Goal: Communication & Community: Answer question/provide support

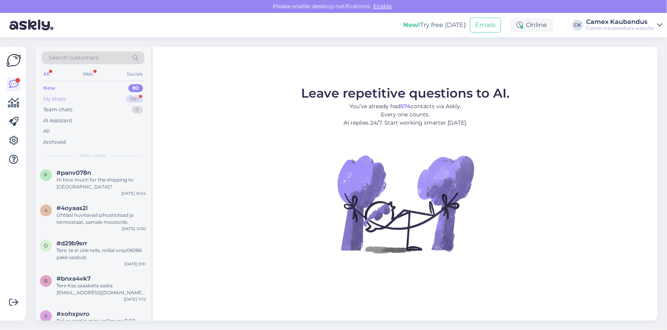
click at [64, 99] on div "My chats" at bounding box center [54, 99] width 22 height 8
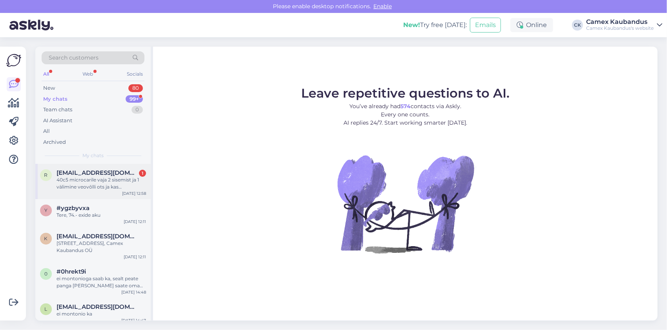
click at [68, 178] on div "40c5 microcarile vaja 2 sisemist ja 1 välimine veovõlli ots ja kas orginaalrihm…" at bounding box center [101, 184] width 89 height 14
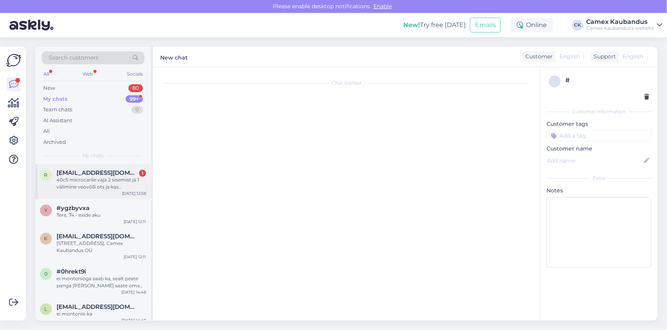
scroll to position [1394, 0]
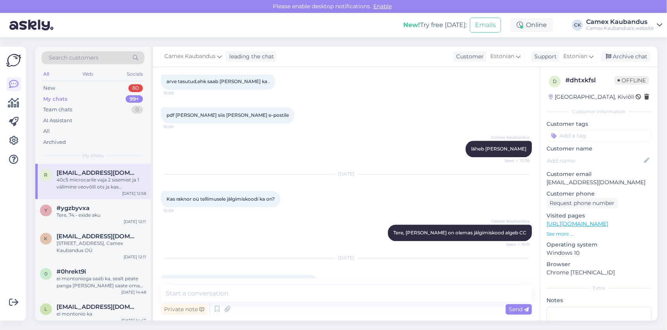
click at [170, 275] on div "40c5 microcarile vaja 2 sisemist ja 1 välimine veovõlli ots ja kas orginaalrihm…" at bounding box center [239, 287] width 157 height 24
click at [173, 280] on span "40c5 microcarile vaja 2 sisemist ja 1 välimine veovõlli ots ja kas orginaalrihm…" at bounding box center [238, 286] width 144 height 13
copy span "40c5"
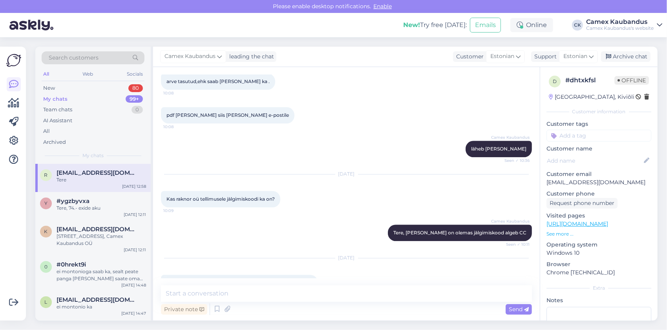
scroll to position [1427, 0]
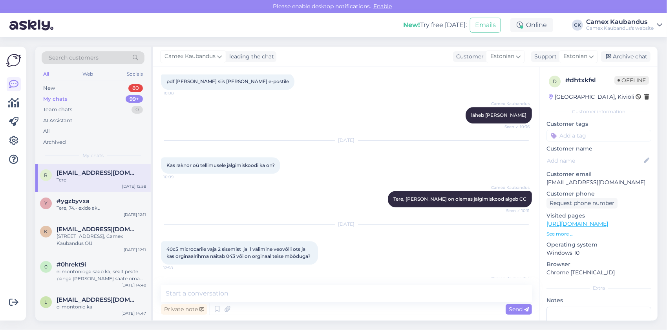
click at [269, 274] on div "Camex Kaubandus Tere 13:08" at bounding box center [346, 291] width 371 height 34
click at [245, 296] on textarea at bounding box center [346, 294] width 371 height 16
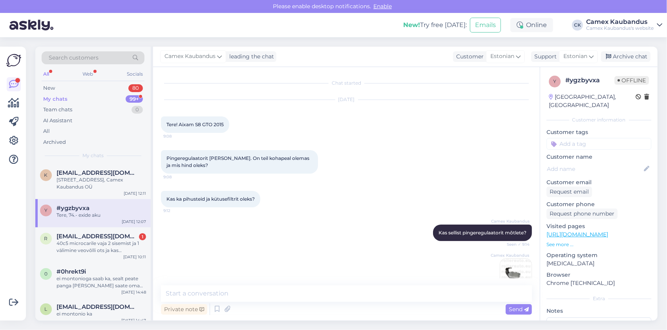
scroll to position [1063, 0]
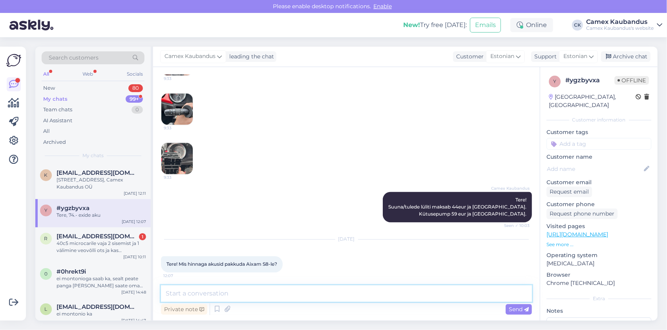
click at [239, 291] on textarea at bounding box center [346, 294] width 371 height 16
click at [70, 258] on div "r raknor@mail.ee 1 40c5 microcarile vaja 2 sisemist ja 1 välimine veovõlli ots …" at bounding box center [92, 245] width 115 height 35
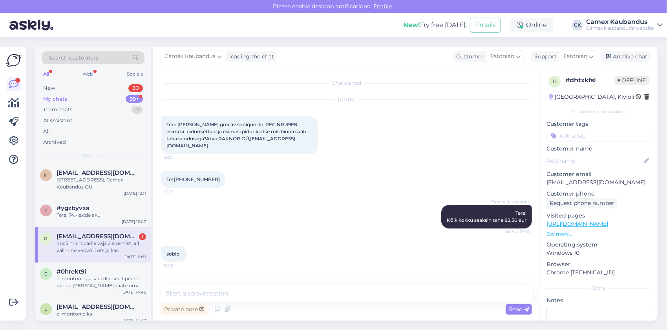
scroll to position [1394, 0]
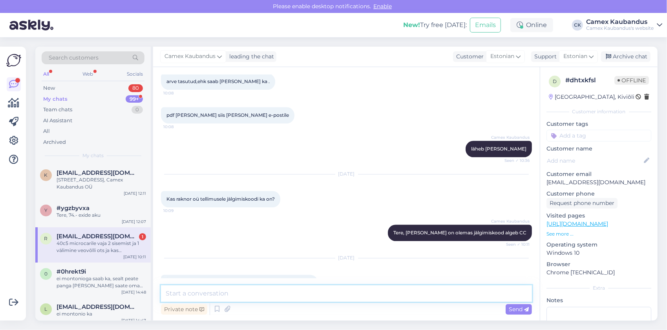
click at [223, 291] on textarea at bounding box center [346, 294] width 371 height 16
type textarea "Tere"
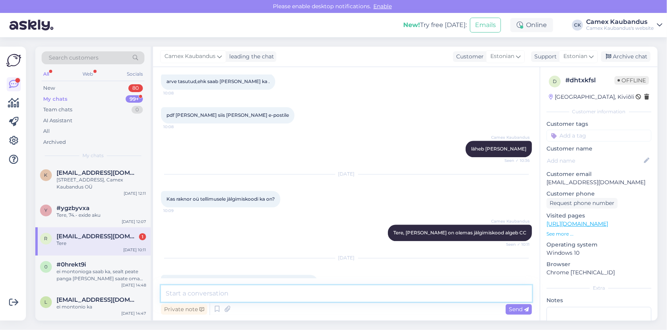
scroll to position [1427, 0]
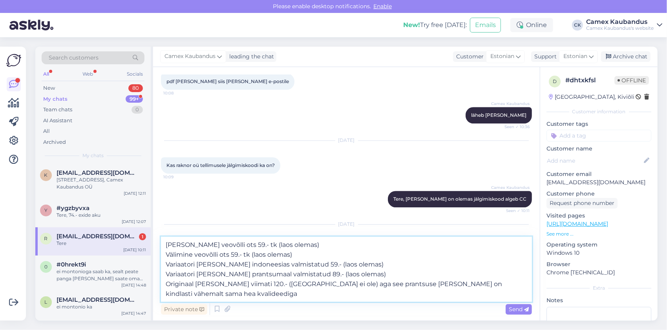
type textarea "sisemine veovõlli ots 59.- tk (laos olemas) Välimine veovõlli ots 59.- tk (laos…"
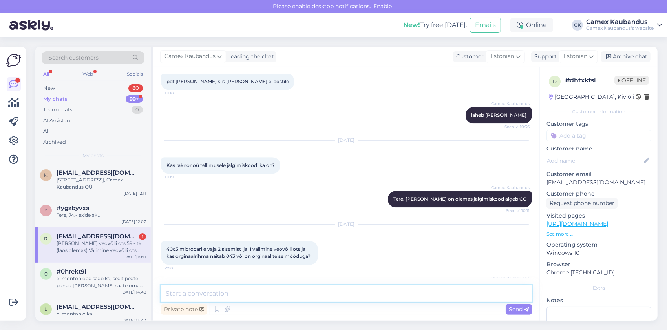
scroll to position [1503, 0]
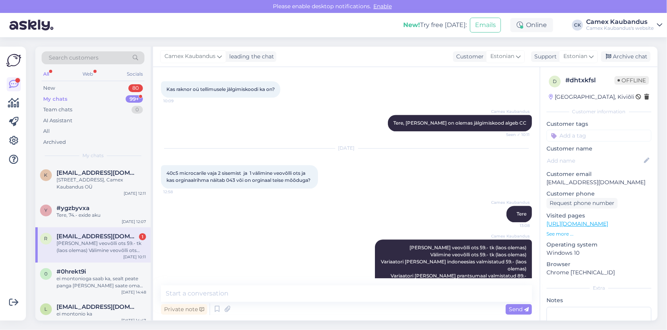
click at [114, 244] on div "[PERSON_NAME] veovõlli ots 59.- tk (laos olemas) Välimine veovõlli ots 59.- tk …" at bounding box center [101, 247] width 89 height 14
click at [94, 218] on div "Tere, 74.- exide aku" at bounding box center [101, 215] width 89 height 7
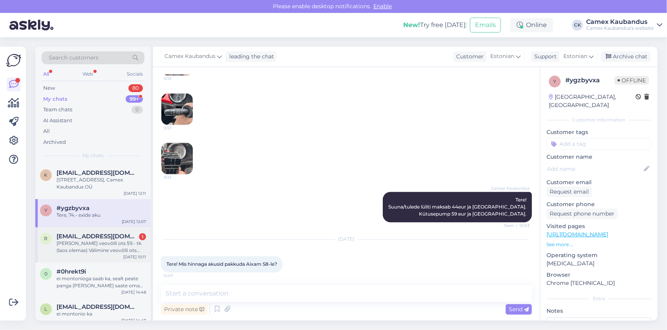
click at [86, 241] on div "[PERSON_NAME] veovõlli ots 59.- tk (laos olemas) Välimine veovõlli ots 59.- tk …" at bounding box center [101, 247] width 89 height 14
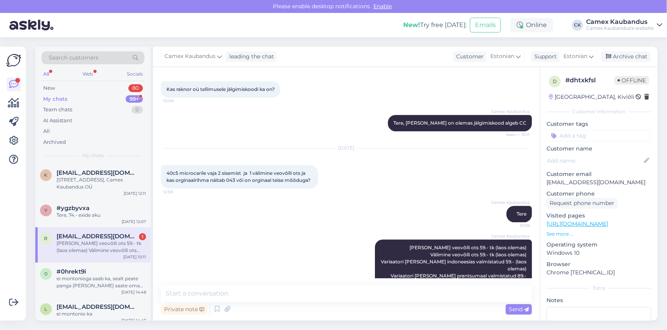
click at [85, 252] on div "[PERSON_NAME] veovõlli ots 59.- tk (laos olemas) Välimine veovõlli ots 59.- tk …" at bounding box center [101, 247] width 89 height 14
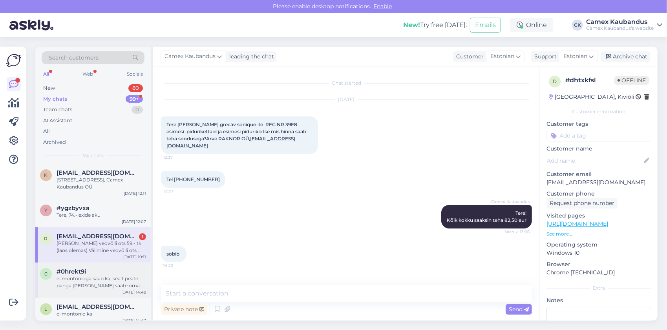
click at [85, 288] on div "ei montonioga saab ka, sealt peate panga valima ja saate oma pangast maksta" at bounding box center [101, 282] width 89 height 14
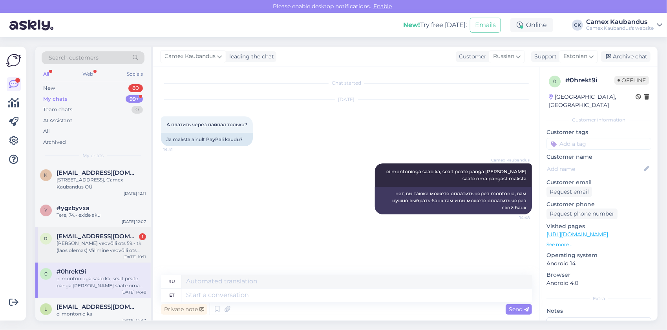
click at [82, 257] on div "r raknor@mail.ee 1 sisemine veovõlli ots 59.- tk (laos olemas) Välimine veovõll…" at bounding box center [92, 245] width 115 height 35
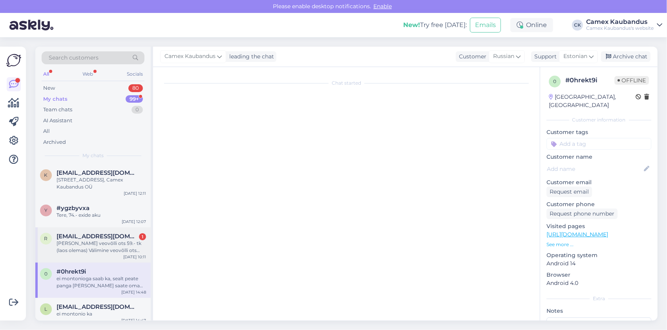
scroll to position [1503, 0]
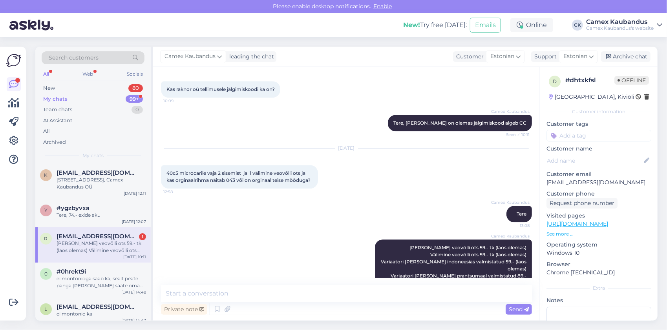
click at [82, 257] on div "r raknor@mail.ee 1 sisemine veovõlli ots 59.- tk (laos olemas) Välimine veovõll…" at bounding box center [92, 245] width 115 height 35
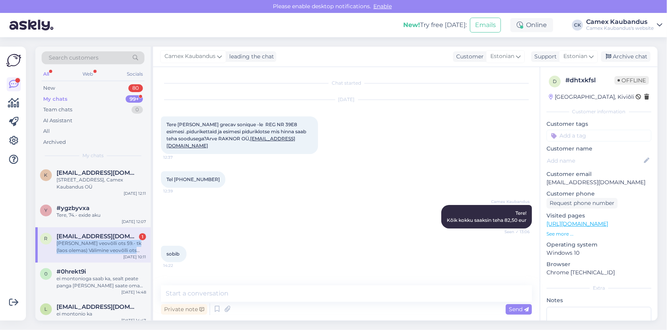
click at [82, 257] on div "r raknor@mail.ee 1 sisemine veovõlli ots 59.- tk (laos olemas) Välimine veovõll…" at bounding box center [92, 245] width 115 height 35
click at [60, 88] on div "New 80" at bounding box center [93, 88] width 103 height 11
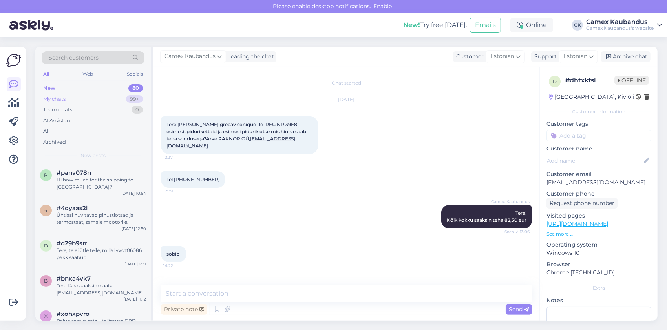
click at [59, 97] on div "My chats" at bounding box center [54, 99] width 22 height 8
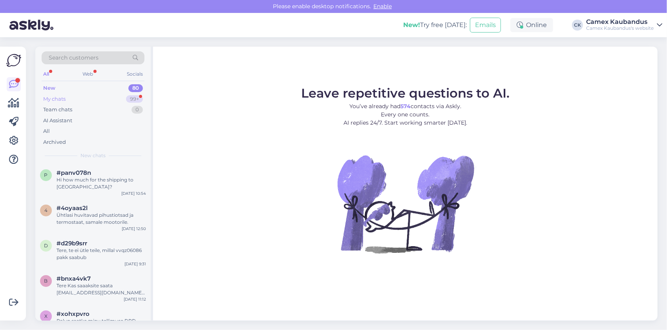
click at [90, 107] on div "Team chats 0" at bounding box center [93, 109] width 103 height 11
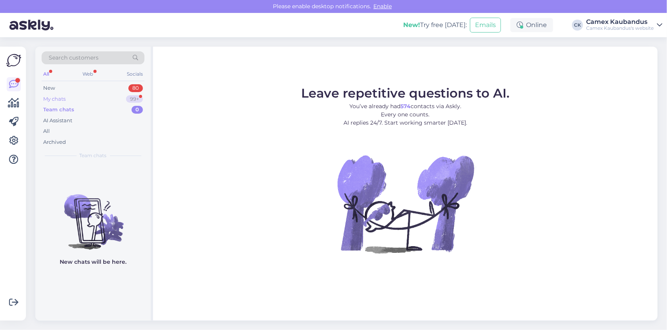
click at [89, 98] on div "My chats 99+" at bounding box center [93, 99] width 103 height 11
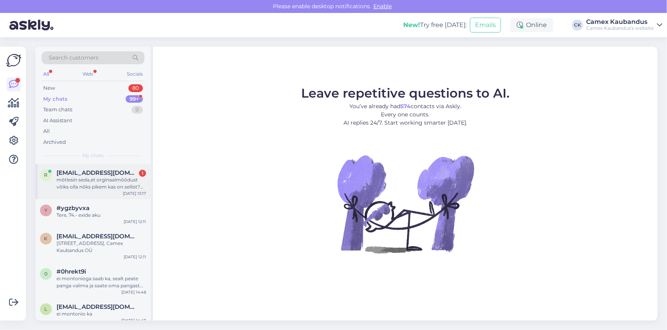
click at [115, 179] on div "mõtlesin seda,et orginaalmõõdust võiks olla nõks pikem kas on sellist?Et rihm l…" at bounding box center [101, 184] width 89 height 14
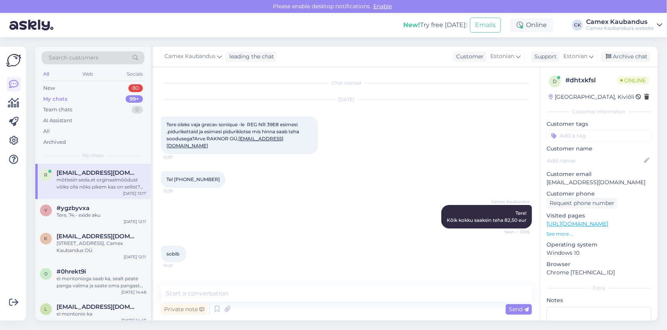
scroll to position [1551, 0]
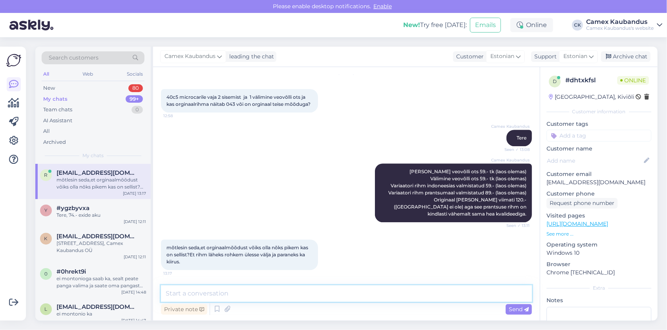
click at [299, 294] on textarea at bounding box center [346, 294] width 371 height 16
type textarea "kahjuks sellist informatsiooni ei ole, neid rihmasi antakse täpselt vin koodi a…"
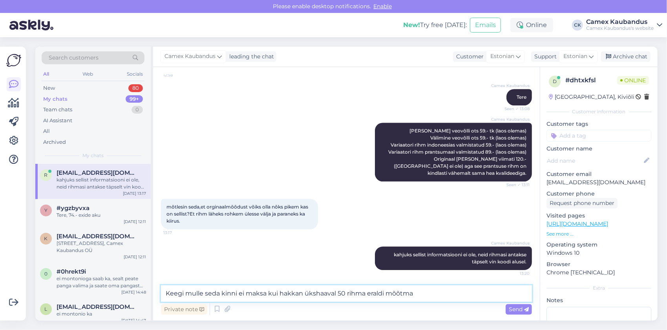
type textarea "Keegi mulle seda kinni ei maksa kui hakkan ükshaaval 50 rihma eraldi mõõtma."
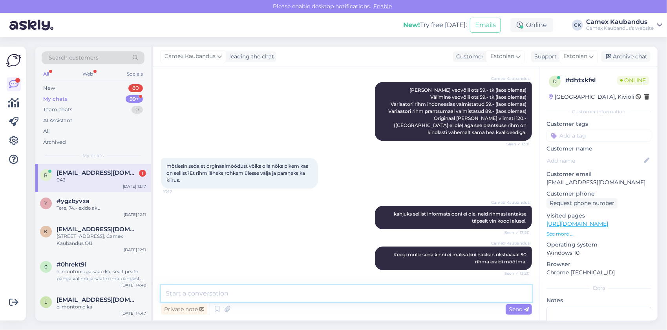
scroll to position [1734, 0]
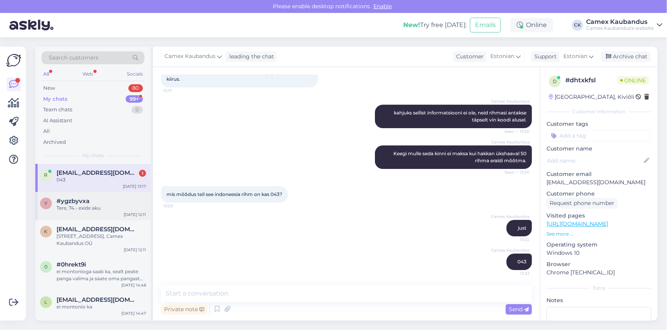
click at [53, 203] on div "y #ygzbyvxa Tere, 74.- exide aku" at bounding box center [93, 205] width 106 height 14
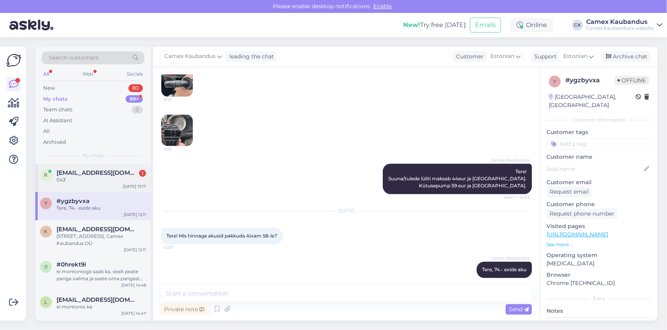
click at [77, 180] on div "043" at bounding box center [101, 180] width 89 height 7
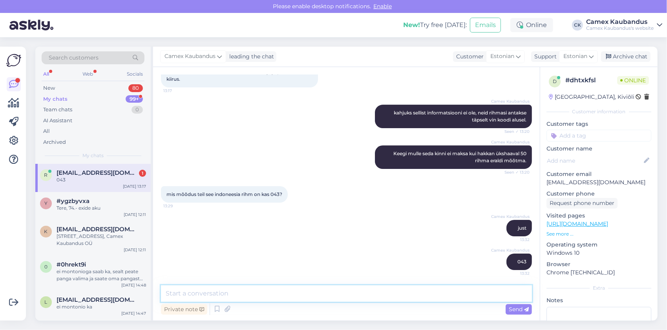
click at [236, 291] on textarea at bounding box center [346, 294] width 371 height 16
click at [103, 208] on div "Tere, 74.- exide aku" at bounding box center [101, 208] width 89 height 7
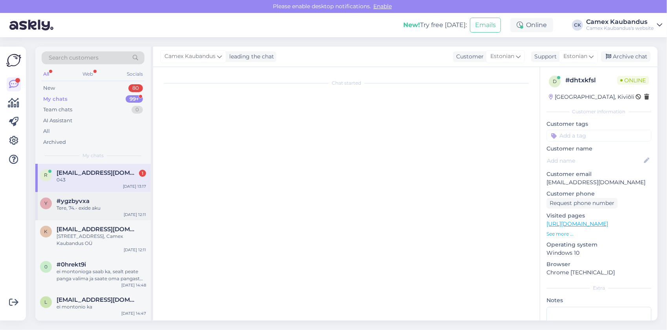
scroll to position [1063, 0]
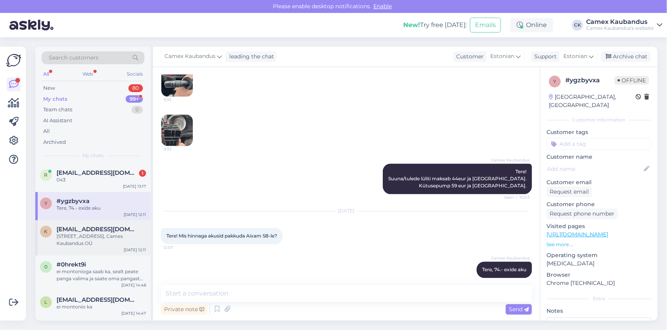
click at [74, 226] on div "kalvis.lusis@gmail.com Paldiski mnt 25, Talinn, Camex Kaubandus OÜ" at bounding box center [101, 236] width 89 height 21
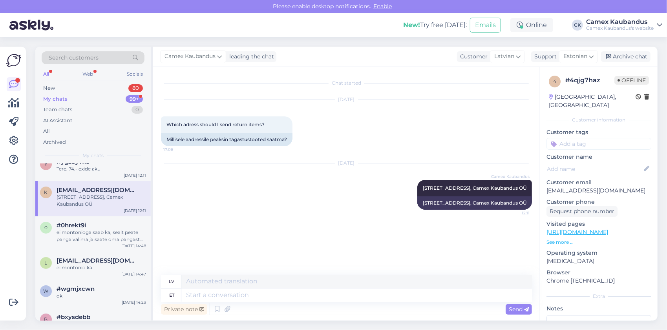
scroll to position [0, 0]
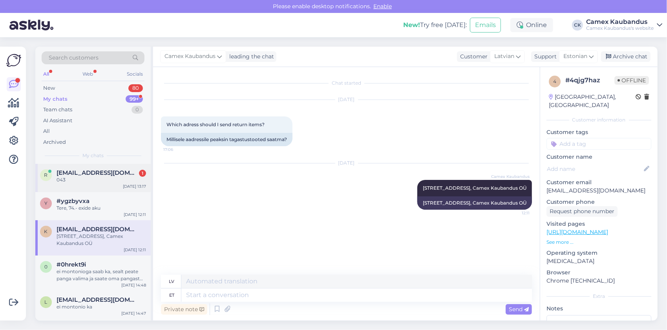
click at [77, 174] on span "[EMAIL_ADDRESS][DOMAIN_NAME]" at bounding box center [98, 173] width 82 height 7
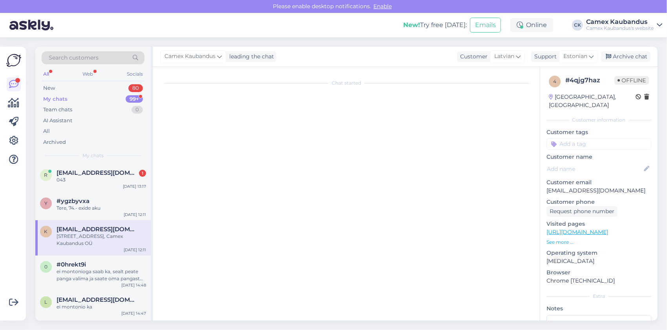
scroll to position [1707, 0]
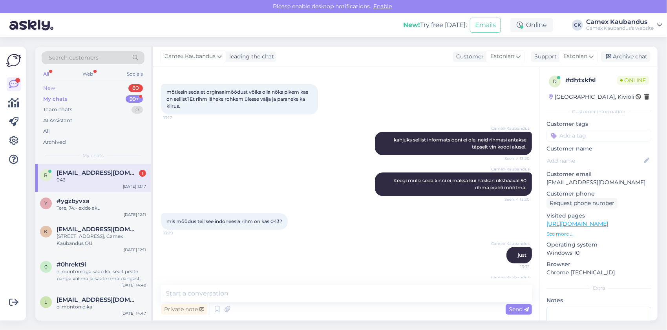
click at [75, 89] on div "New 80" at bounding box center [93, 88] width 103 height 11
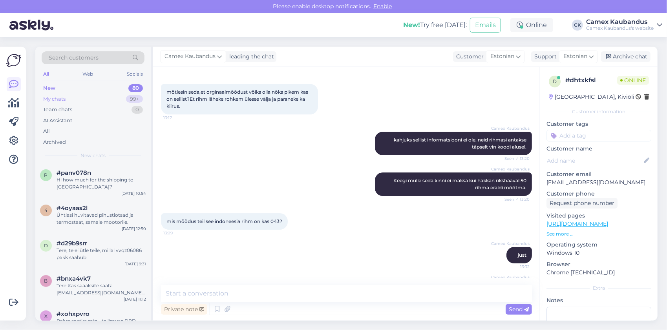
click at [57, 99] on div "My chats" at bounding box center [54, 99] width 22 height 8
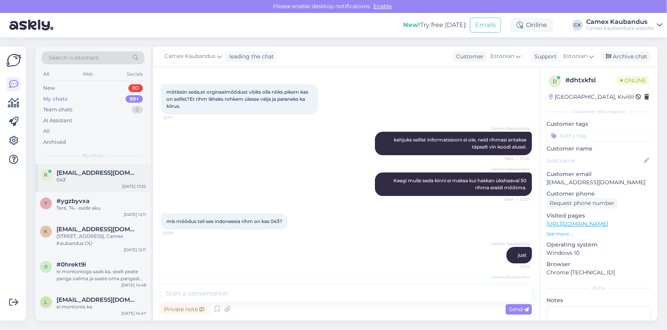
click at [63, 173] on span "[EMAIL_ADDRESS][DOMAIN_NAME]" at bounding box center [98, 173] width 82 height 7
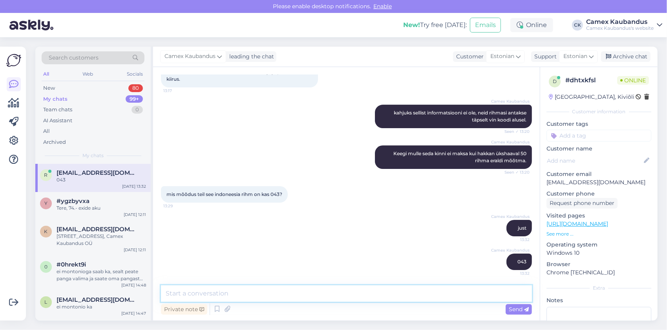
click at [225, 294] on textarea at bounding box center [346, 294] width 371 height 16
type textarea "vin koodi järgi peabki seal olema 043 rihm"
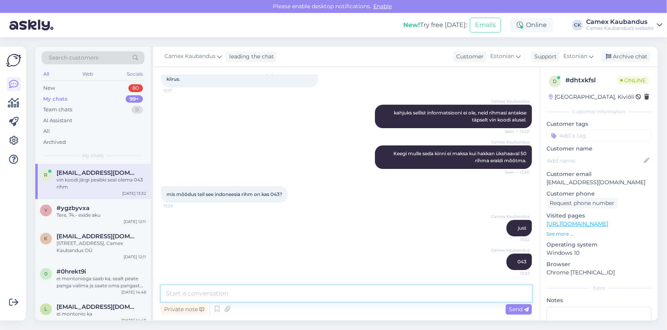
scroll to position [1768, 0]
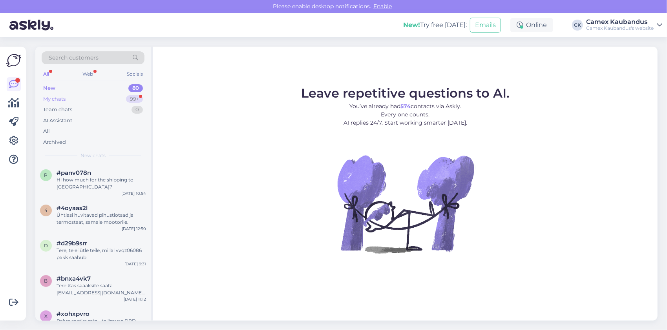
click at [80, 98] on div "My chats 99+" at bounding box center [93, 99] width 103 height 11
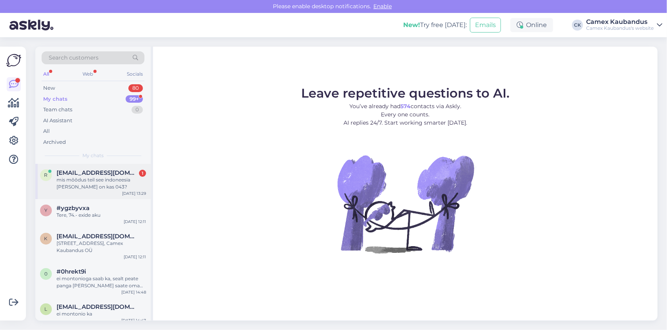
click at [89, 184] on div "mis mõõdus teil see indoneesia [PERSON_NAME] on kas 043?" at bounding box center [101, 184] width 89 height 14
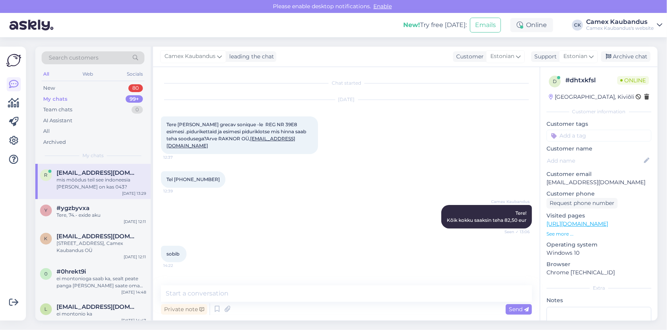
scroll to position [1667, 0]
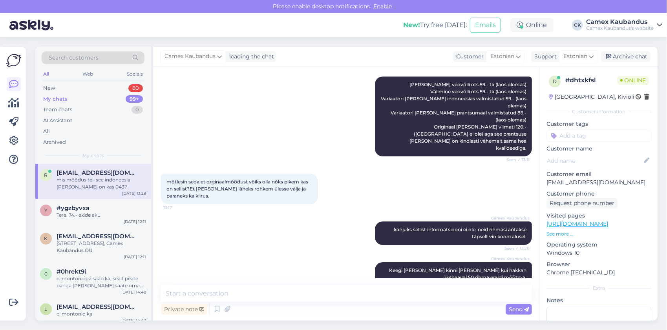
drag, startPoint x: 298, startPoint y: 308, endPoint x: 298, endPoint y: 296, distance: 12.6
click at [298, 307] on div "Private note Send" at bounding box center [346, 309] width 371 height 15
click at [298, 296] on textarea at bounding box center [346, 294] width 371 height 16
type textarea "just"
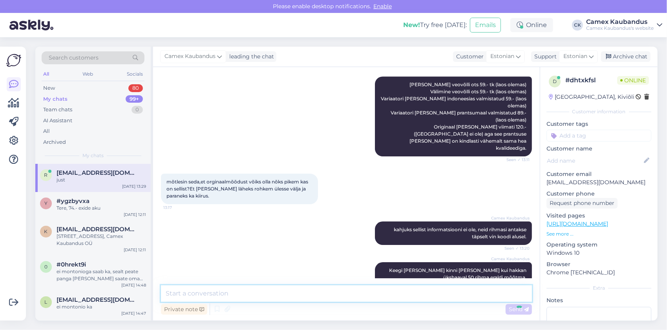
scroll to position [1700, 0]
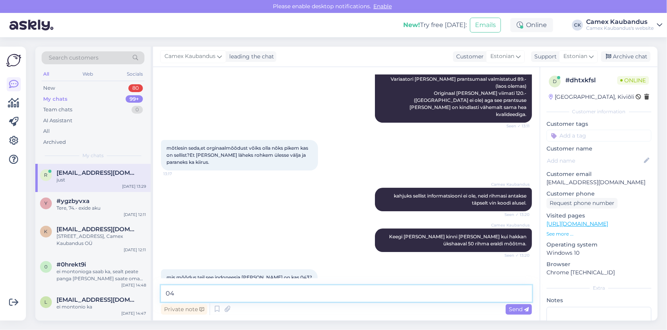
type textarea "043"
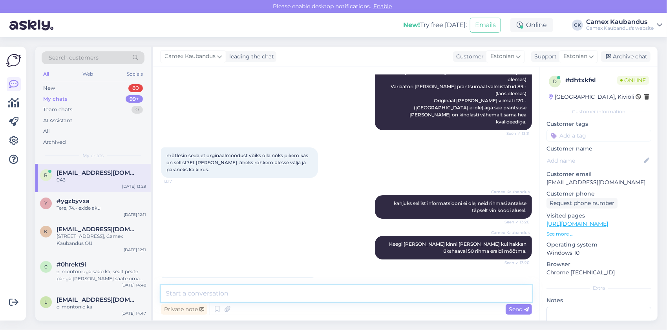
scroll to position [1734, 0]
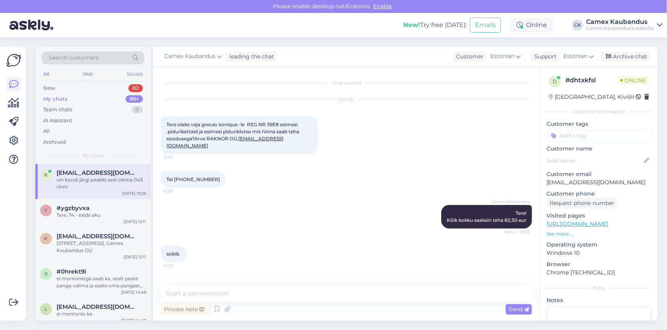
scroll to position [1768, 0]
